Goal: Task Accomplishment & Management: Use online tool/utility

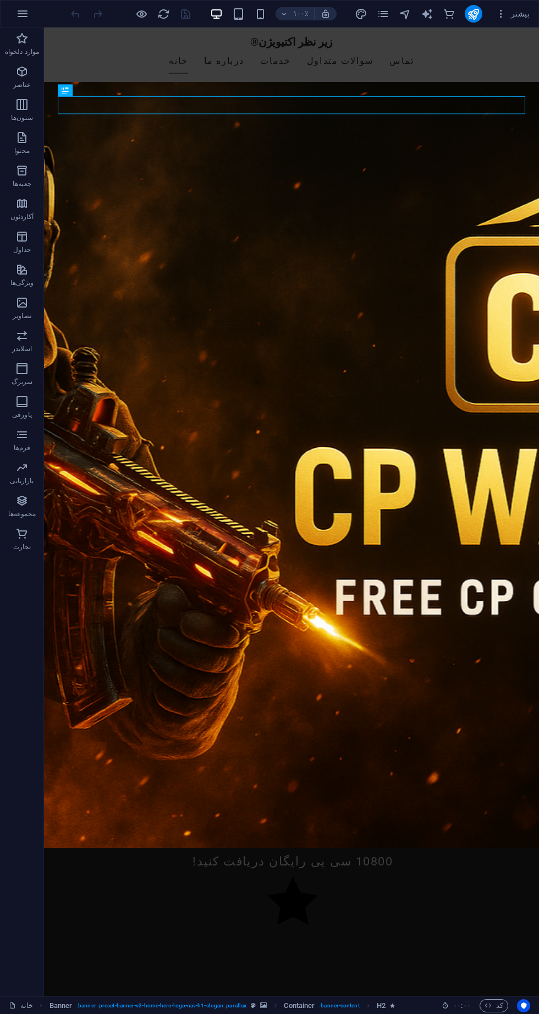
scroll to position [215, 0]
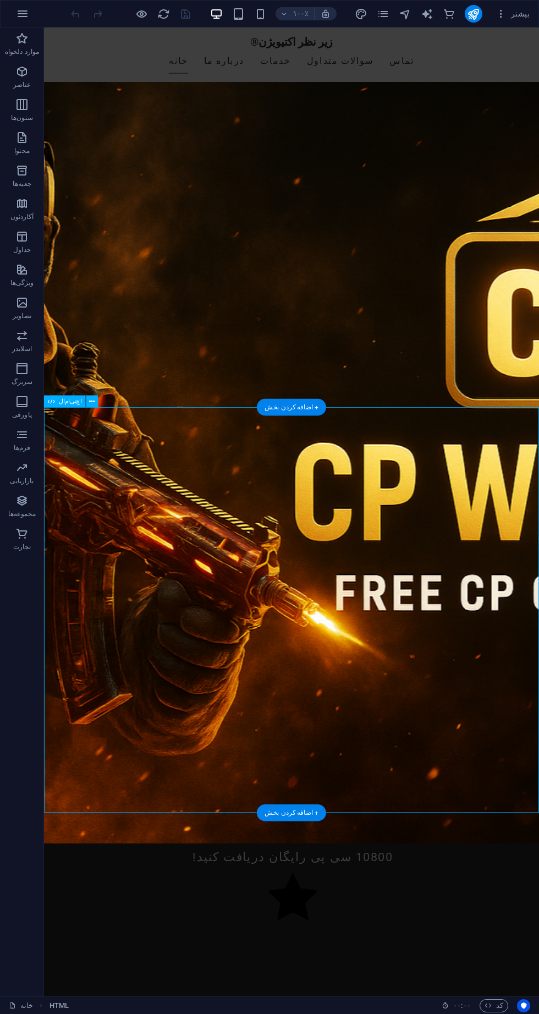
scroll to position [221, 0]
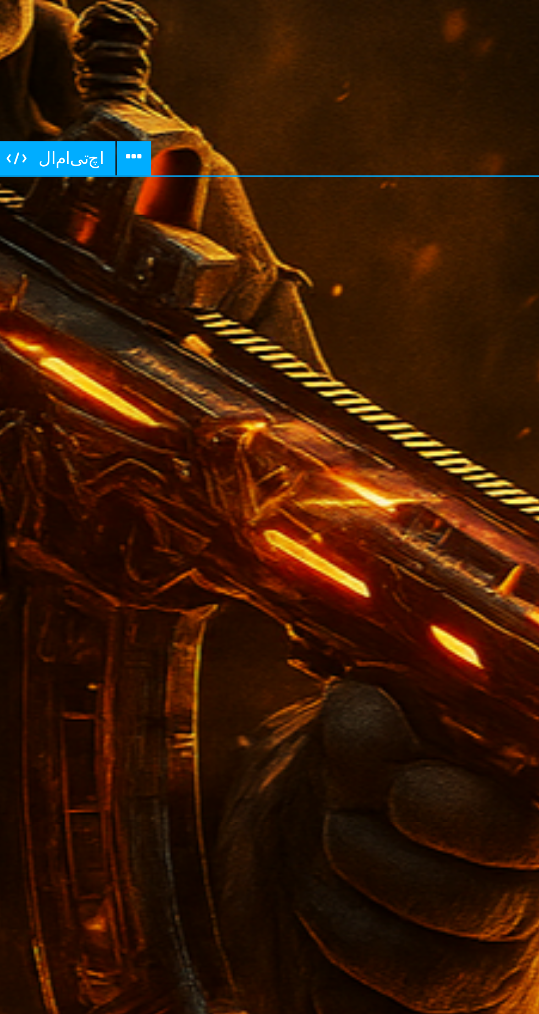
click at [94, 392] on button at bounding box center [92, 397] width 12 height 12
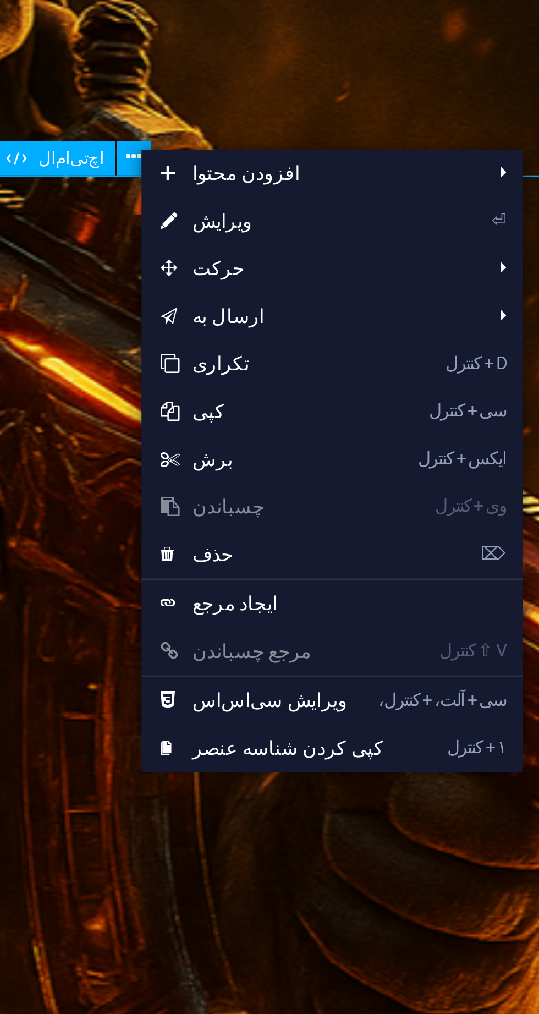
click at [197, 423] on li "⏎ ویرایش" at bounding box center [161, 418] width 132 height 17
click at [112, 416] on link "⏎ ویرایش" at bounding box center [140, 418] width 91 height 17
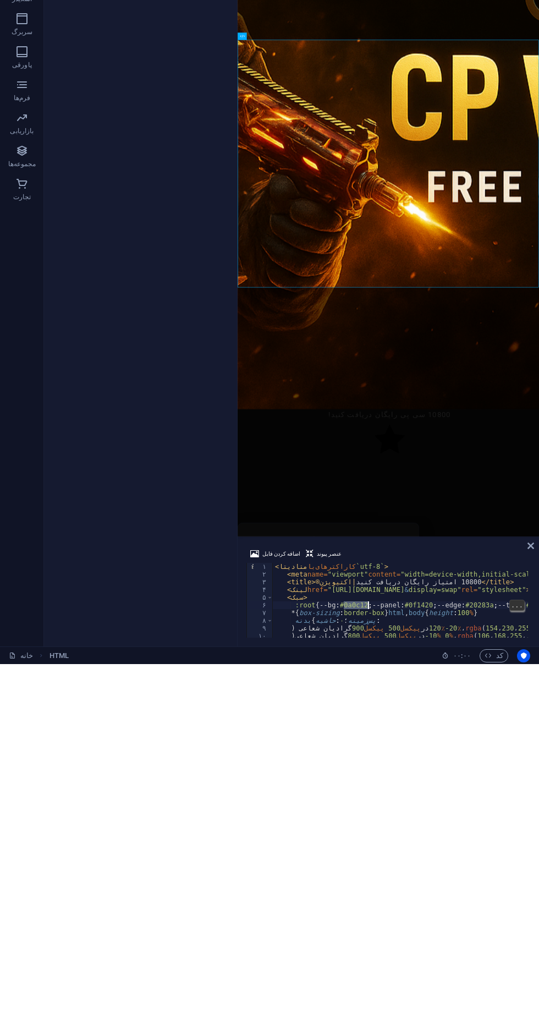
scroll to position [0, 8]
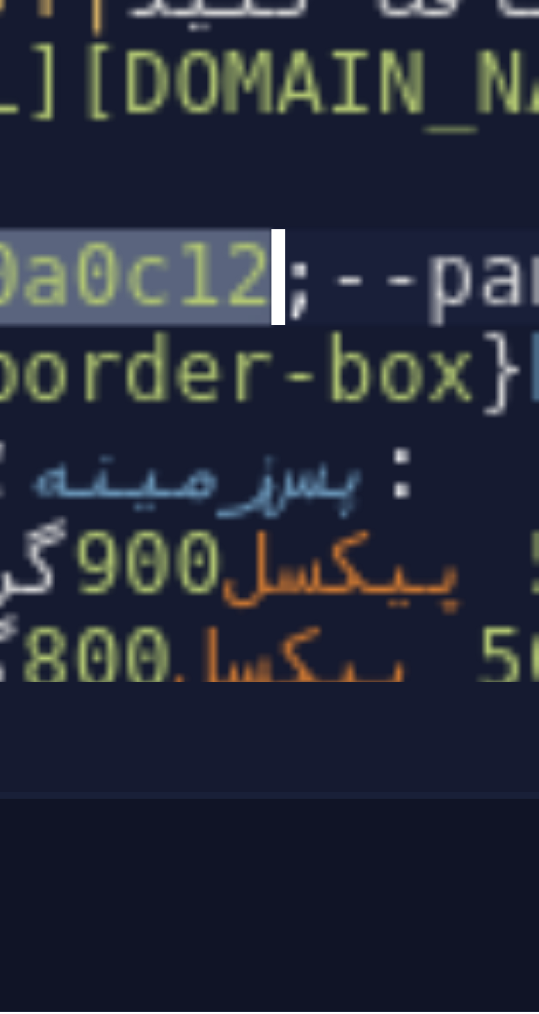
type textarea "}); </script>"
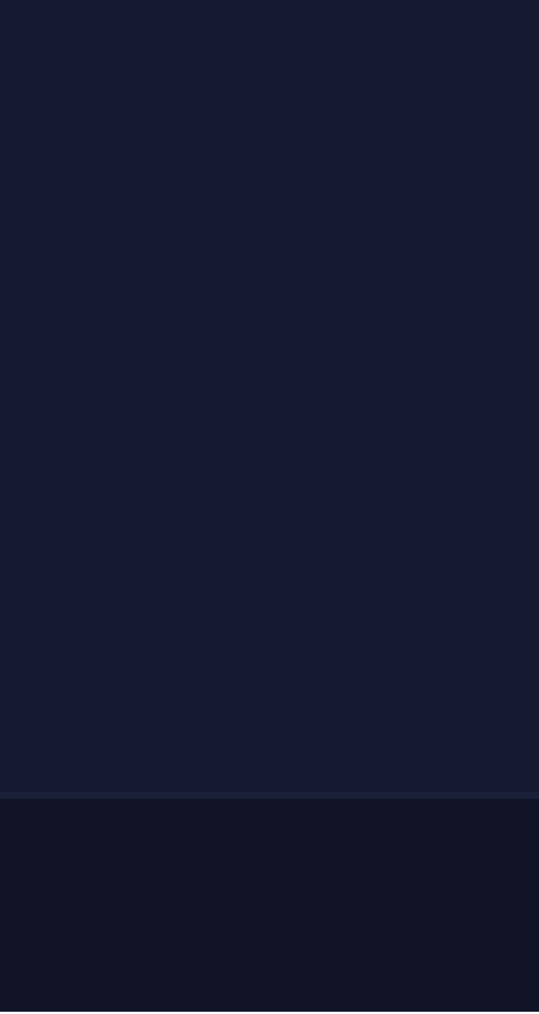
scroll to position [0, 0]
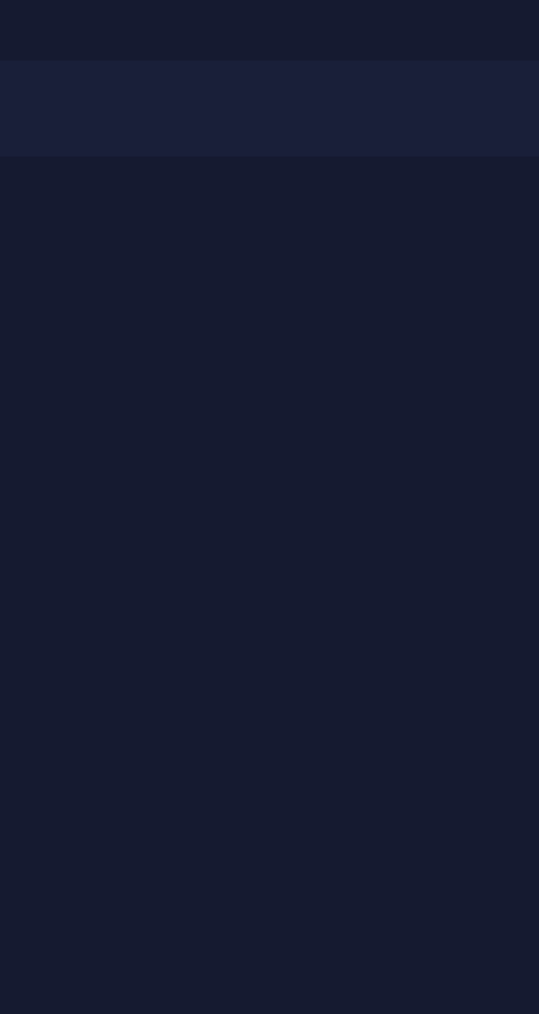
type textarea "</html>"
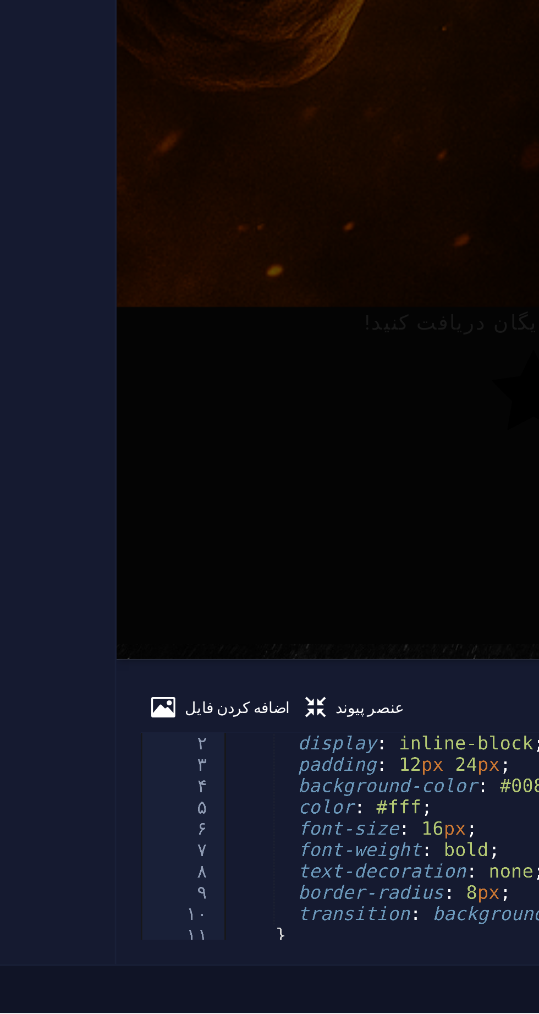
scroll to position [1440, 0]
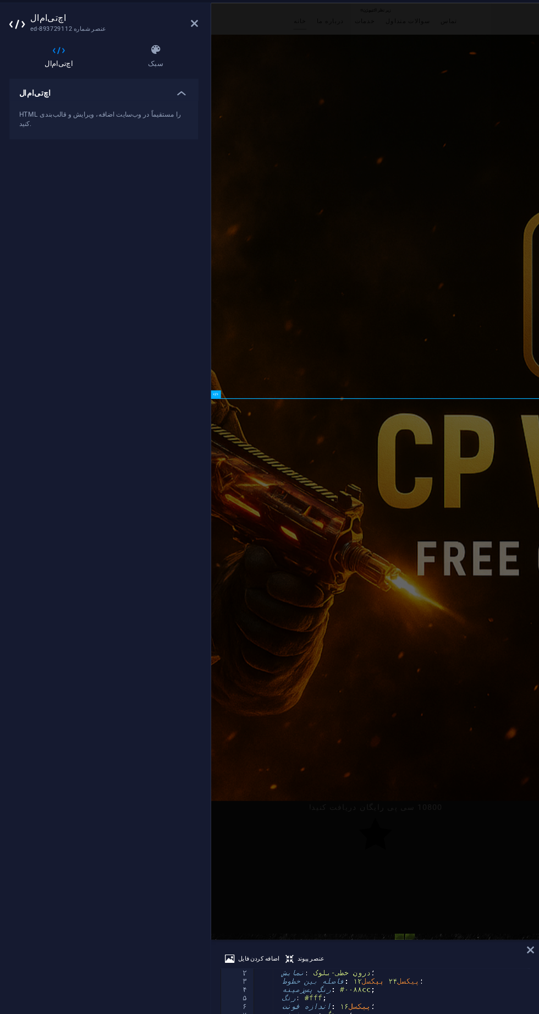
click at [222, 46] on icon at bounding box center [223, 46] width 7 height 9
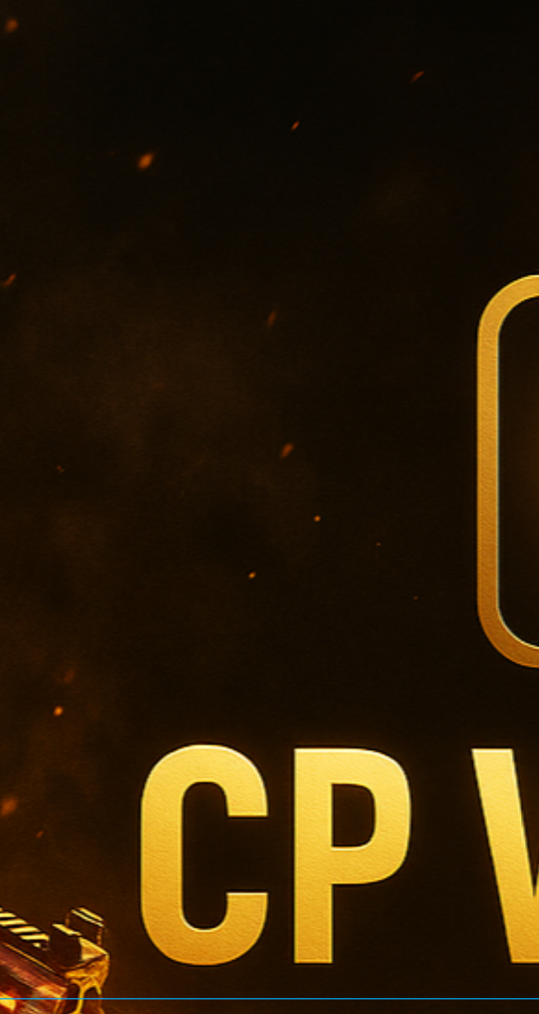
scroll to position [0, 0]
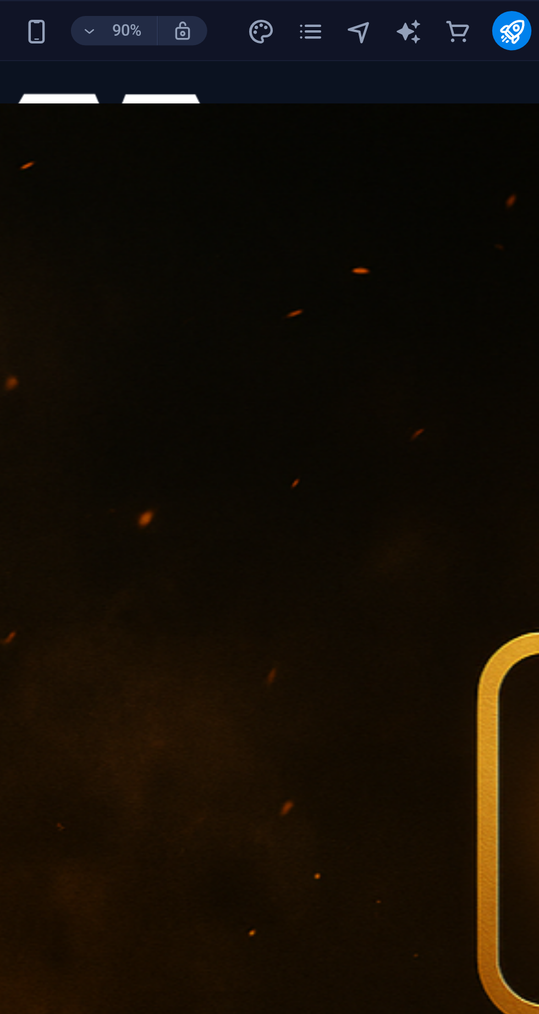
click at [472, 15] on icon "publish" at bounding box center [473, 14] width 13 height 13
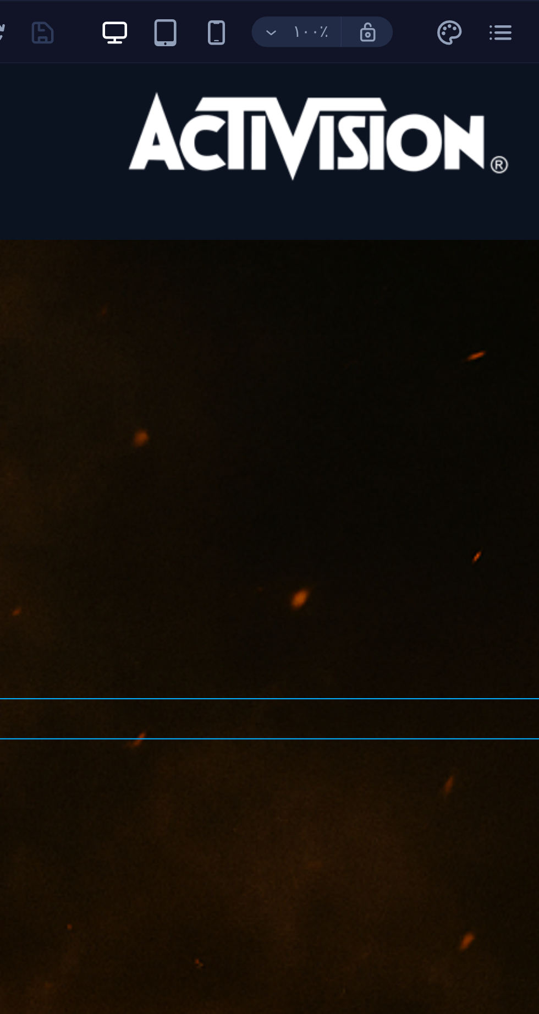
click at [261, 15] on icon "button" at bounding box center [260, 14] width 13 height 13
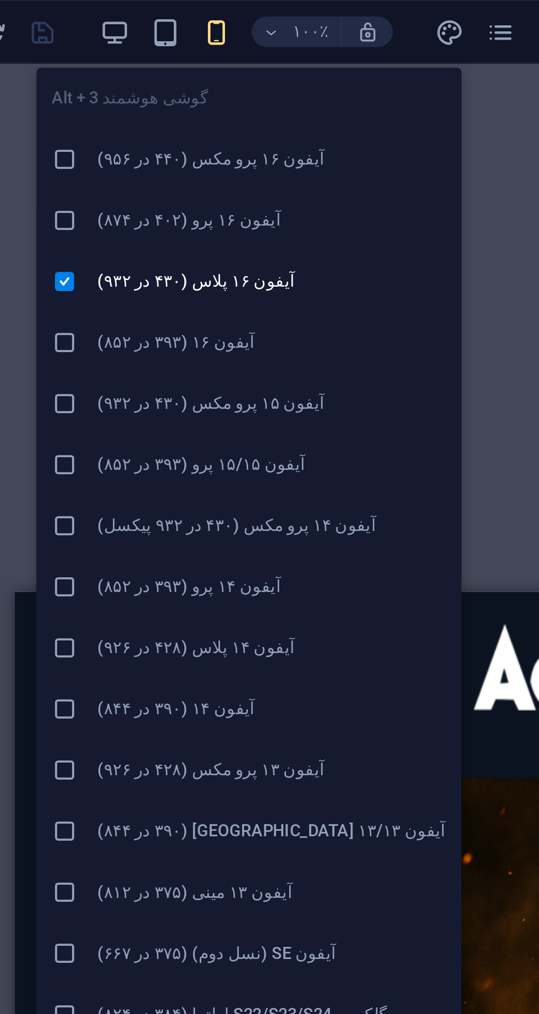
click at [370, 161] on div "برای جایگزینی محتوای موجود، آن را به اینجا بکشید. اگر می‌خواهید عنصر جدیدی ایجا…" at bounding box center [291, 512] width 495 height 969
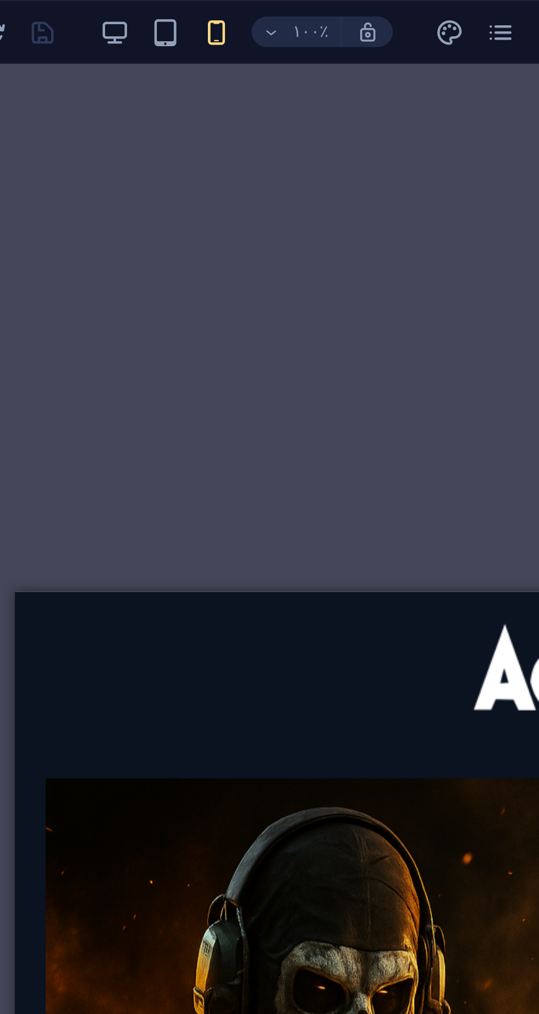
click at [387, 196] on div "برای جایگزینی محتوای موجود، آن را به اینجا بکشید. اگر می‌خواهید عنصر جدیدی ایجا…" at bounding box center [291, 512] width 495 height 969
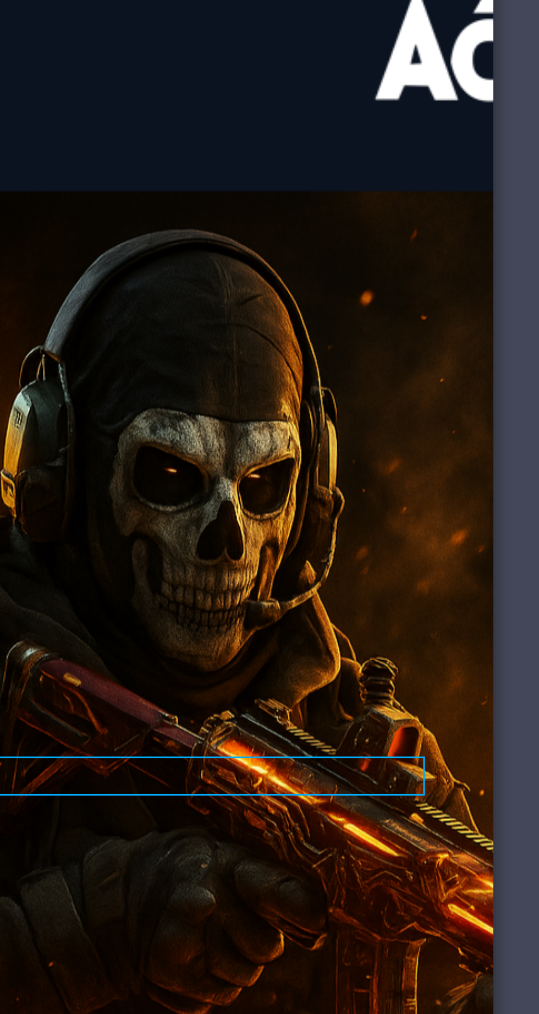
click at [0, 575] on div "دکمه ورود به تلگرام [GEOGRAPHIC_DATA]" at bounding box center [52, 588] width 519 height 26
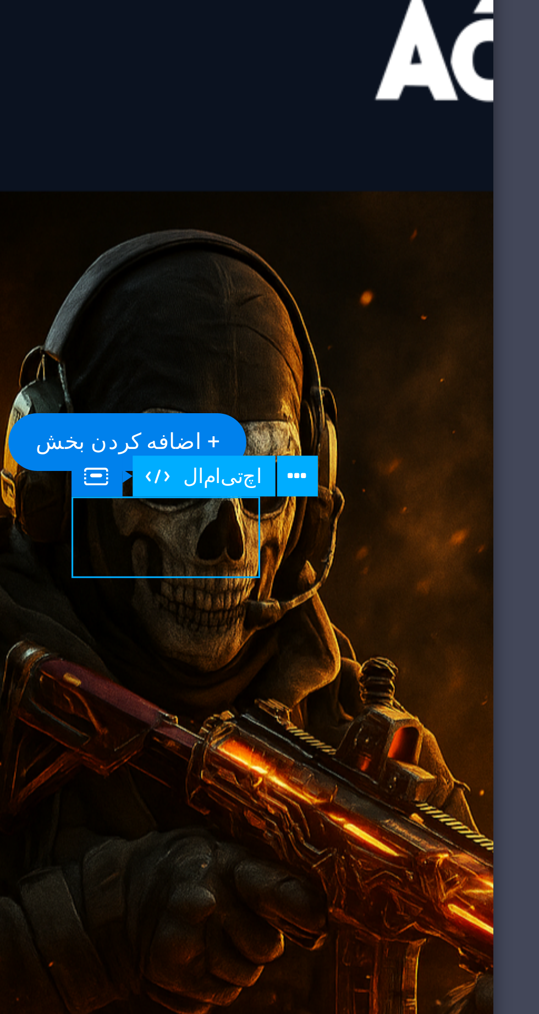
click at [349, 432] on button at bounding box center [346, 428] width 13 height 13
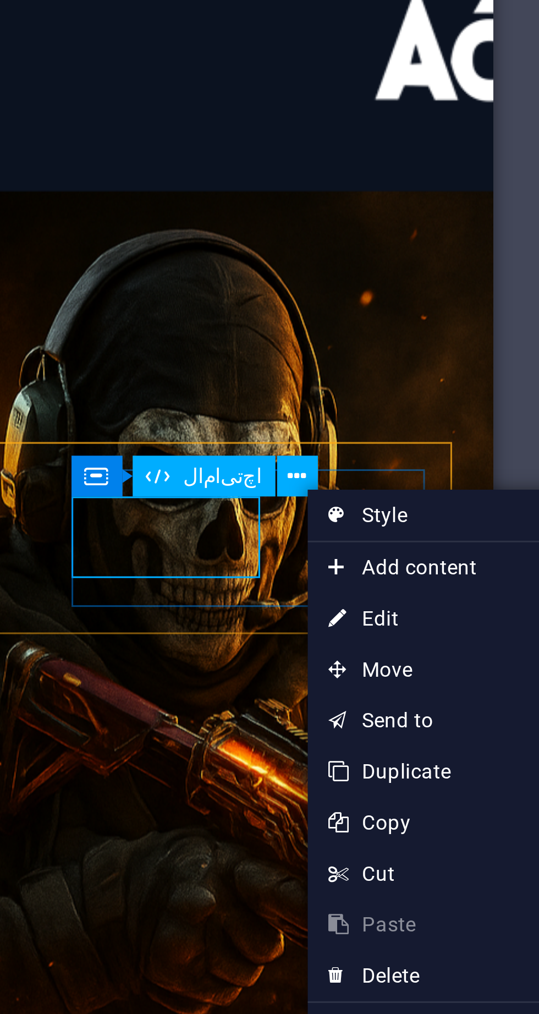
click at [344, 427] on icon at bounding box center [346, 429] width 6 height 12
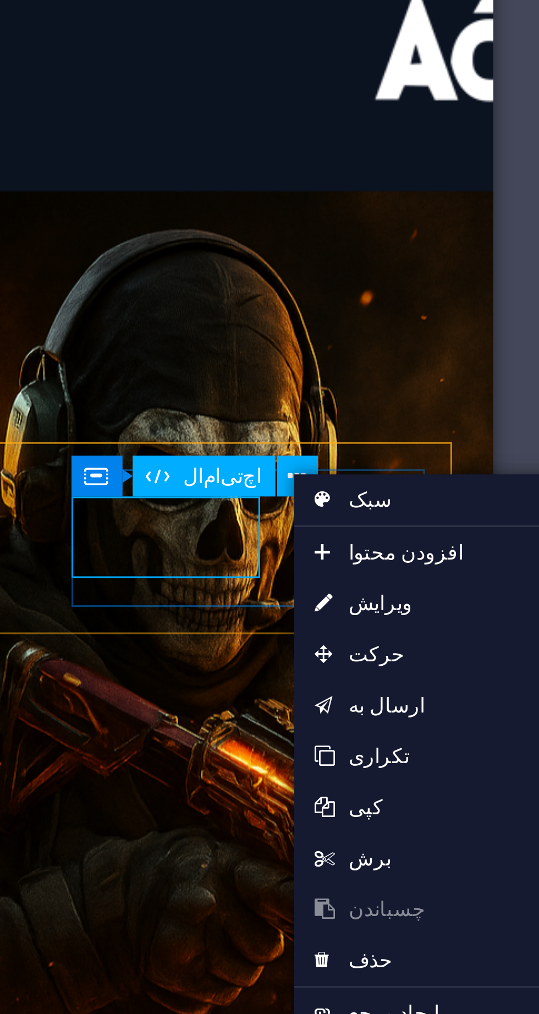
click at [386, 468] on link "⏎ ویرایش" at bounding box center [391, 470] width 91 height 17
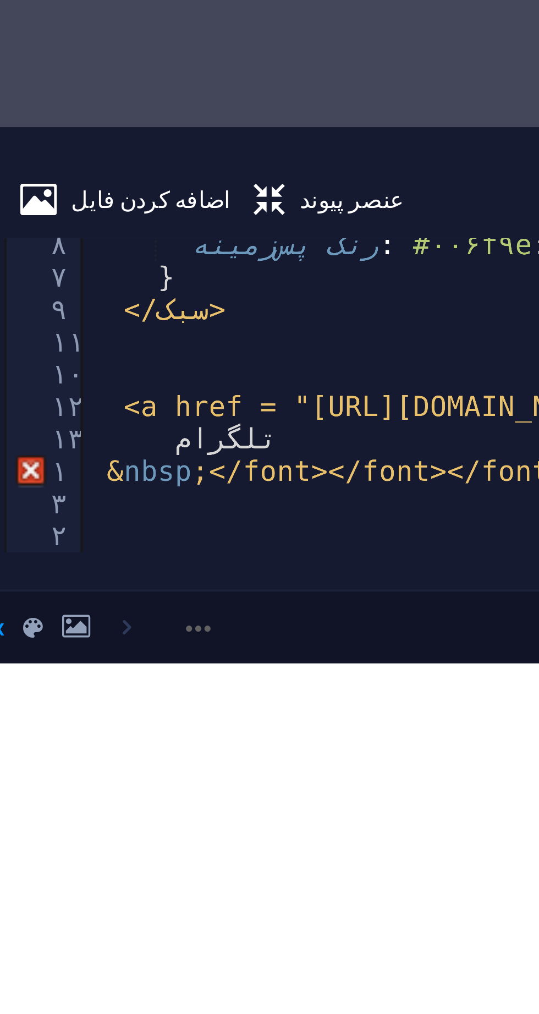
type textarea "&nbsp; &nbsp; تلگرام"
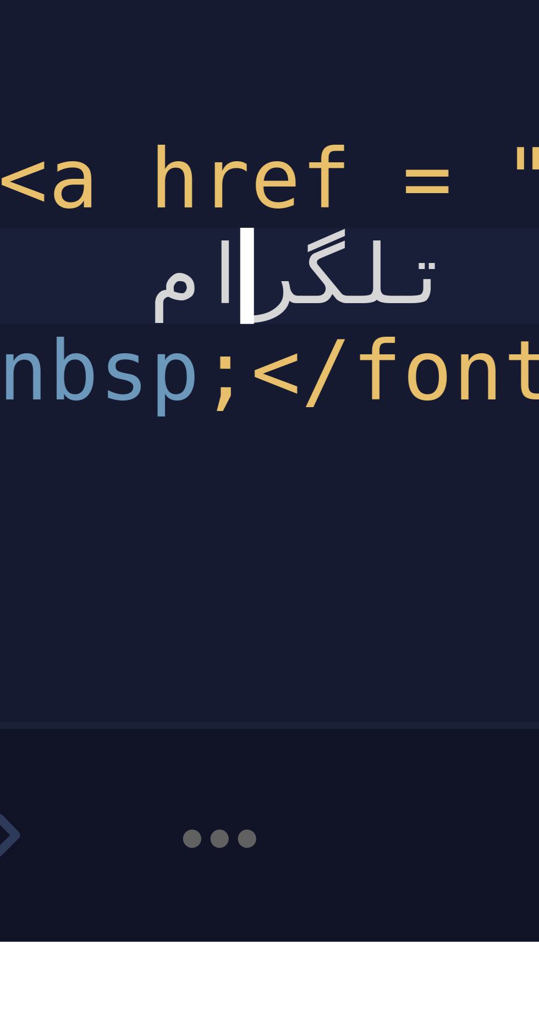
click at [305, 960] on div "رنگ پس‌زمینه : #۰۰۶f۹e ؛ } </ سبک > <a href = "[URL][DOMAIN_NAME]" class = "tel…" at bounding box center [397, 956] width 264 height 90
click at [301, 960] on div "رنگ پس‌زمینه : #۰۰۶f۹e ؛ } </ سبک > <a href = "[URL][DOMAIN_NAME]" class = "tel…" at bounding box center [397, 956] width 264 height 90
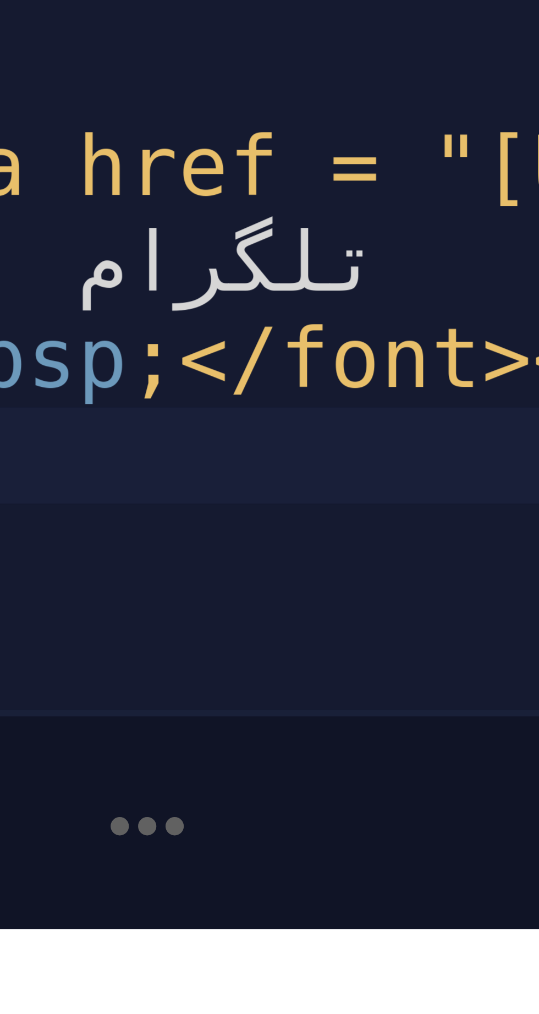
click at [303, 975] on div "رنگ پس‌زمینه : #۰۰۶f۹e ؛ } </ سبک > <a href = "[URL][DOMAIN_NAME]" class = "tel…" at bounding box center [397, 956] width 264 height 90
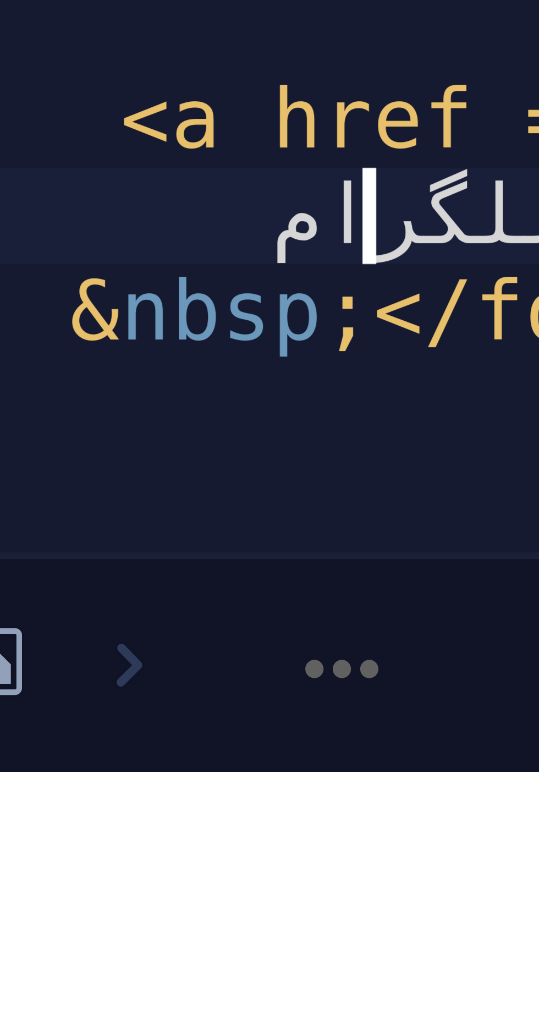
click at [302, 969] on div ".telegram-btn :hover { رنگ پس‌زمینه : #۰۰۶f۹e ؛ } </ سبک > <a href = "[URL][DOM…" at bounding box center [397, 957] width 264 height 90
click at [304, 971] on div ".telegram-btn :هاور کردن { رنگ پس‌زمینه : #۰۰۶f۹e ؛ } </ سبک > <a href = "[URL]…" at bounding box center [397, 957] width 264 height 90
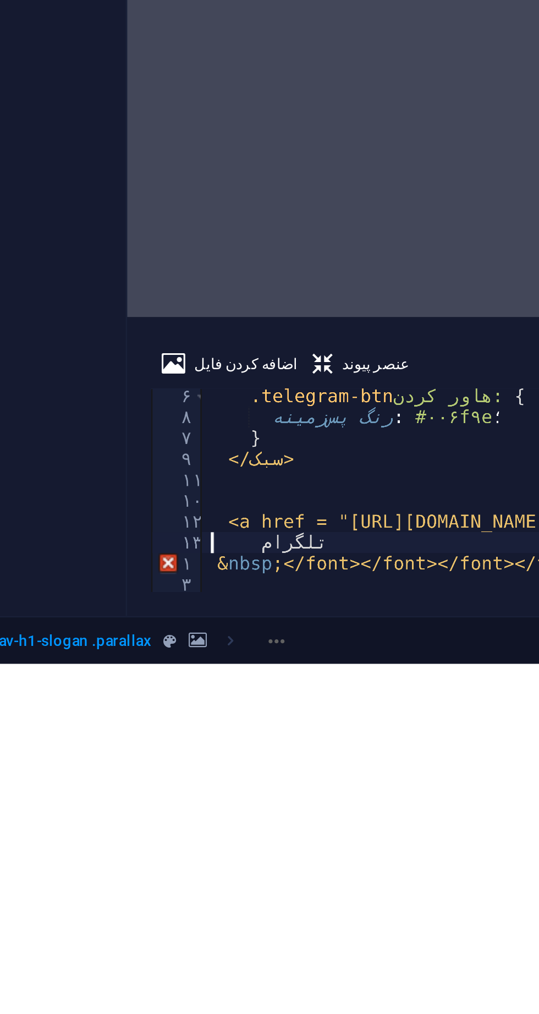
click at [315, 970] on div ".telegram-btn :هاور کردن { رنگ پس‌زمینه : #۰۰۶f۹e ؛ } </ سبک > <a href = "[URL]…" at bounding box center [397, 957] width 264 height 90
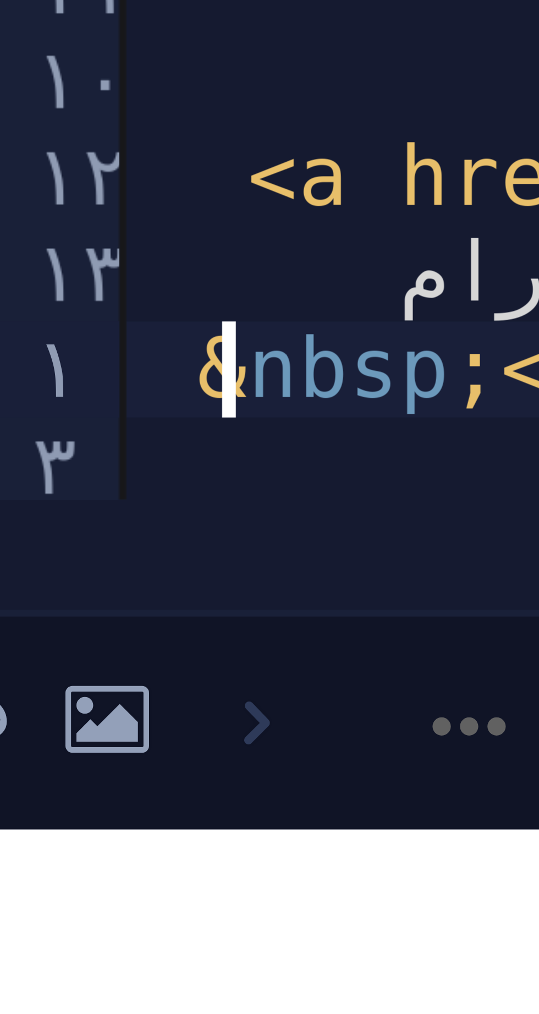
click at [280, 991] on div "اضافه کردن فایل عنصر پیوند &nbsp;</font></font></font></font></font></font></a>…" at bounding box center [388, 943] width 301 height 108
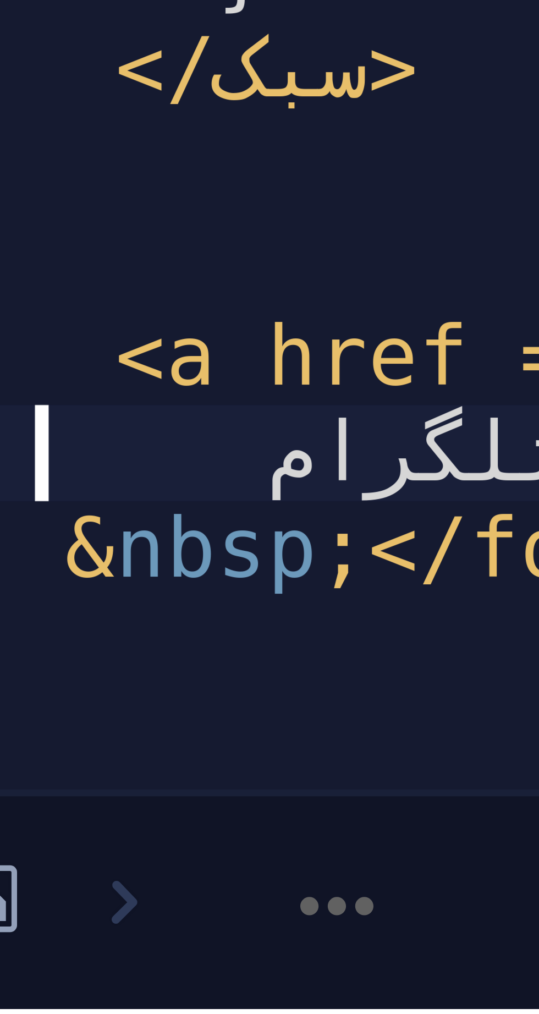
click at [297, 971] on div ".telegram-btn :هاور کردن { رنگ پس‌زمینه : #۰۰۶f۹e ؛ } </ سبک > <a href = "[URL]…" at bounding box center [397, 957] width 264 height 90
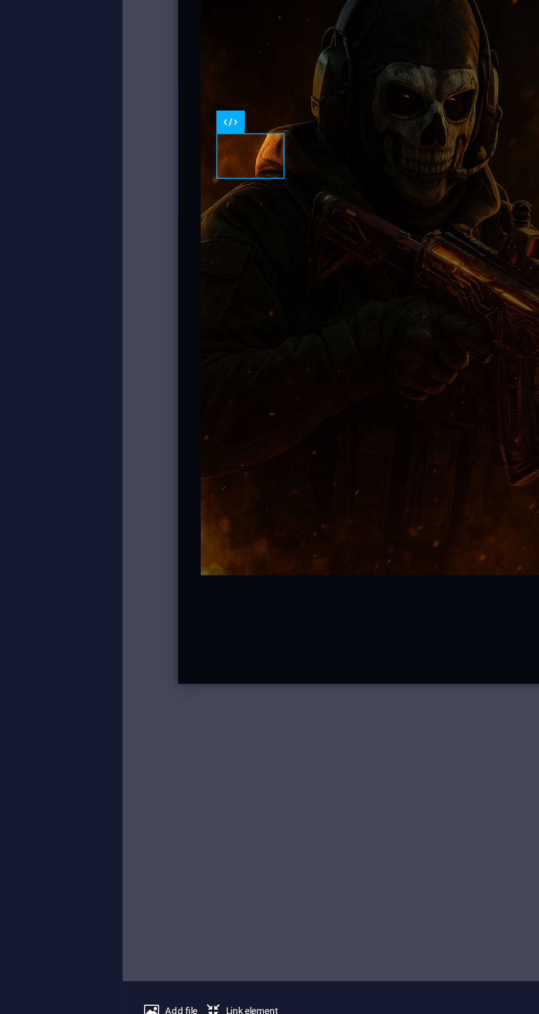
scroll to position [0, 47]
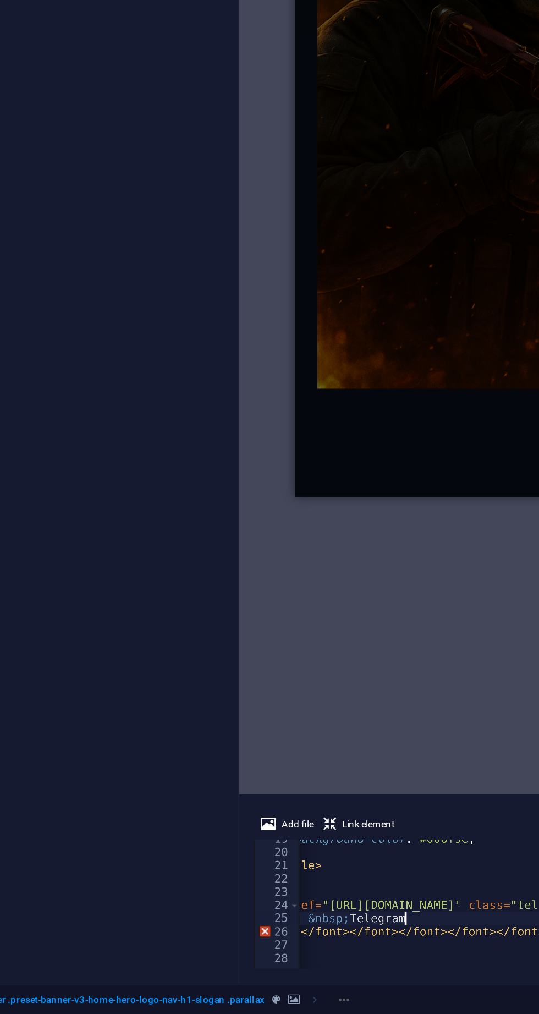
type textarea "<a href="[URL][DOMAIN_NAME]" class="telegram-btn" target="_blank"><font dir="au…"
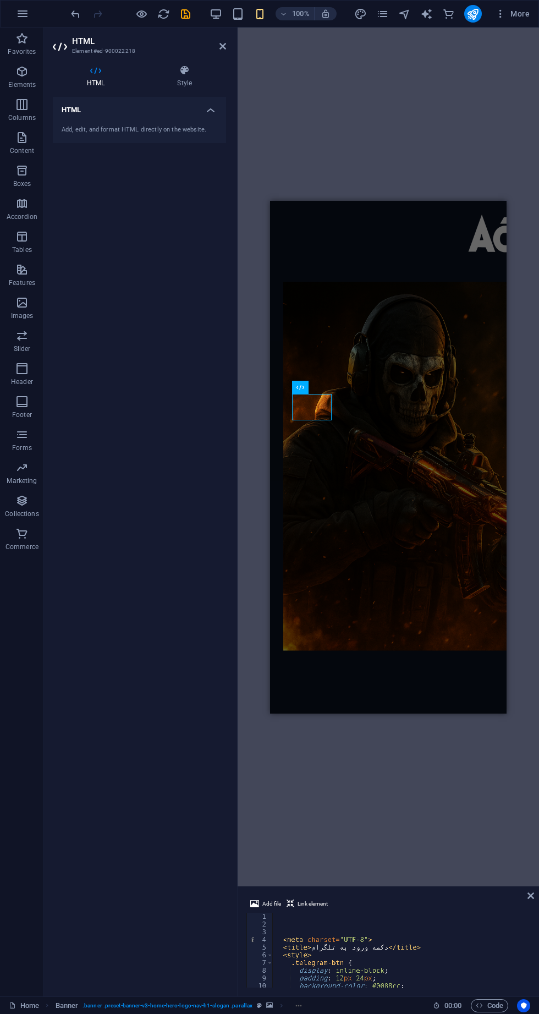
click at [383, 105] on div "H2 Banner Container Container HTML Menu Bar Container" at bounding box center [388, 457] width 301 height 859
click at [473, 17] on icon "publish" at bounding box center [473, 14] width 13 height 13
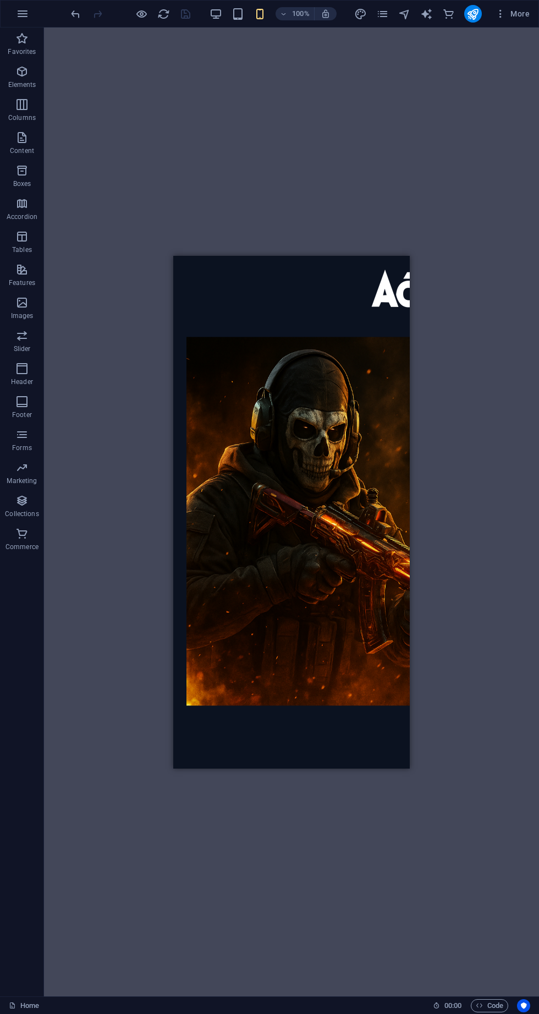
click at [449, 17] on icon "commerce" at bounding box center [448, 14] width 13 height 13
